Goal: Information Seeking & Learning: Learn about a topic

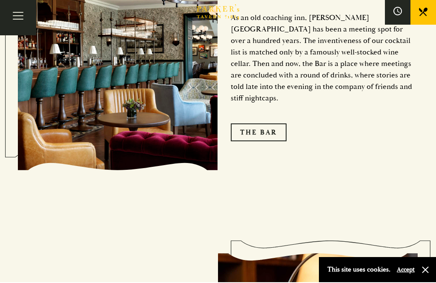
scroll to position [1031, 0]
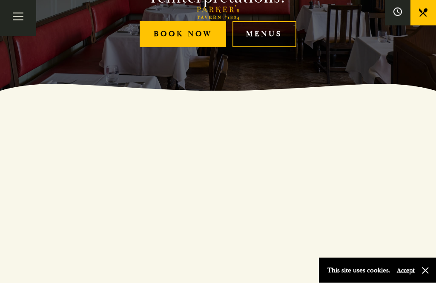
scroll to position [192, 0]
click at [277, 47] on link "Menus" at bounding box center [264, 34] width 64 height 26
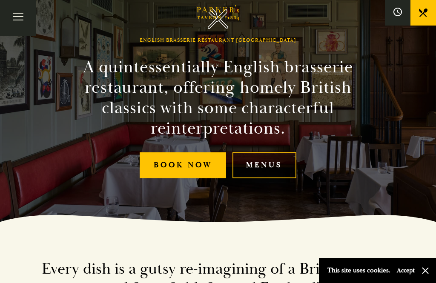
scroll to position [0, 0]
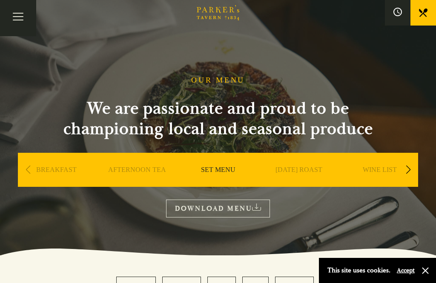
click at [308, 171] on link "[DATE] ROAST" at bounding box center [298, 183] width 47 height 34
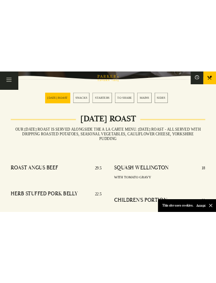
scroll to position [166, 0]
